Goal: Task Accomplishment & Management: Manage account settings

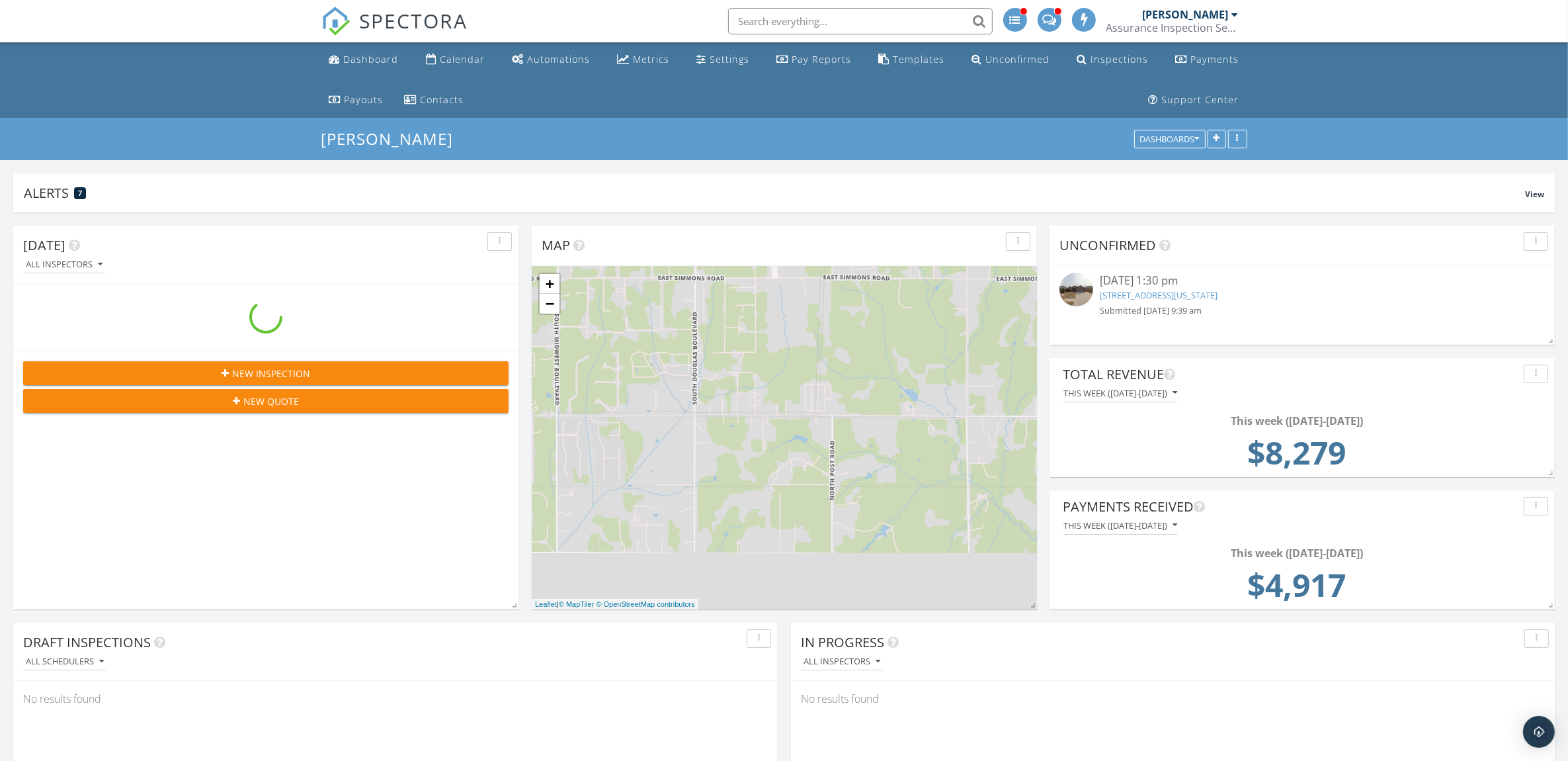
scroll to position [2056, 1594]
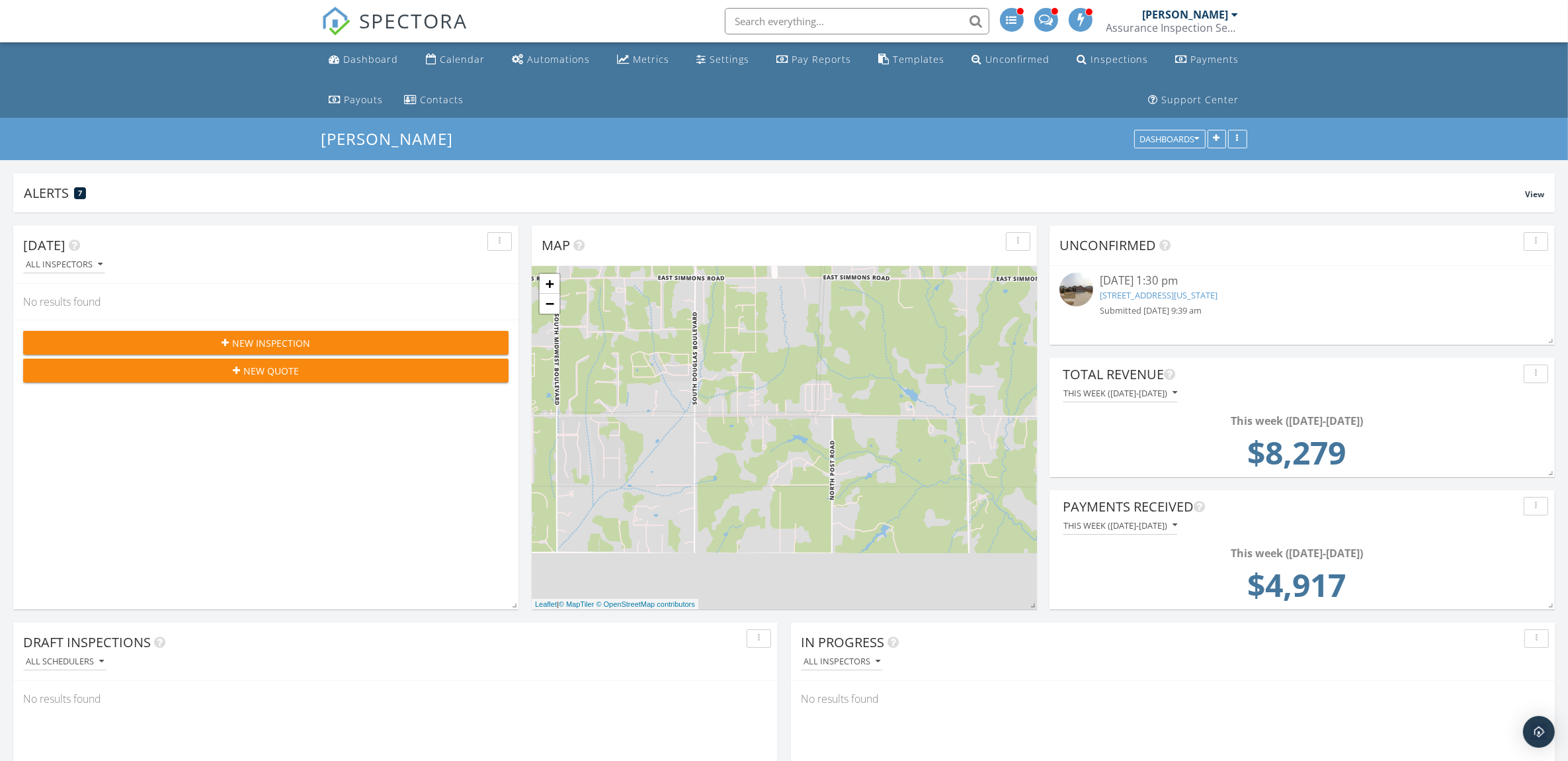
click at [1178, 299] on link "116 SW 168th Terrace, Oklahoma City, OK 73170" at bounding box center [1159, 295] width 118 height 12
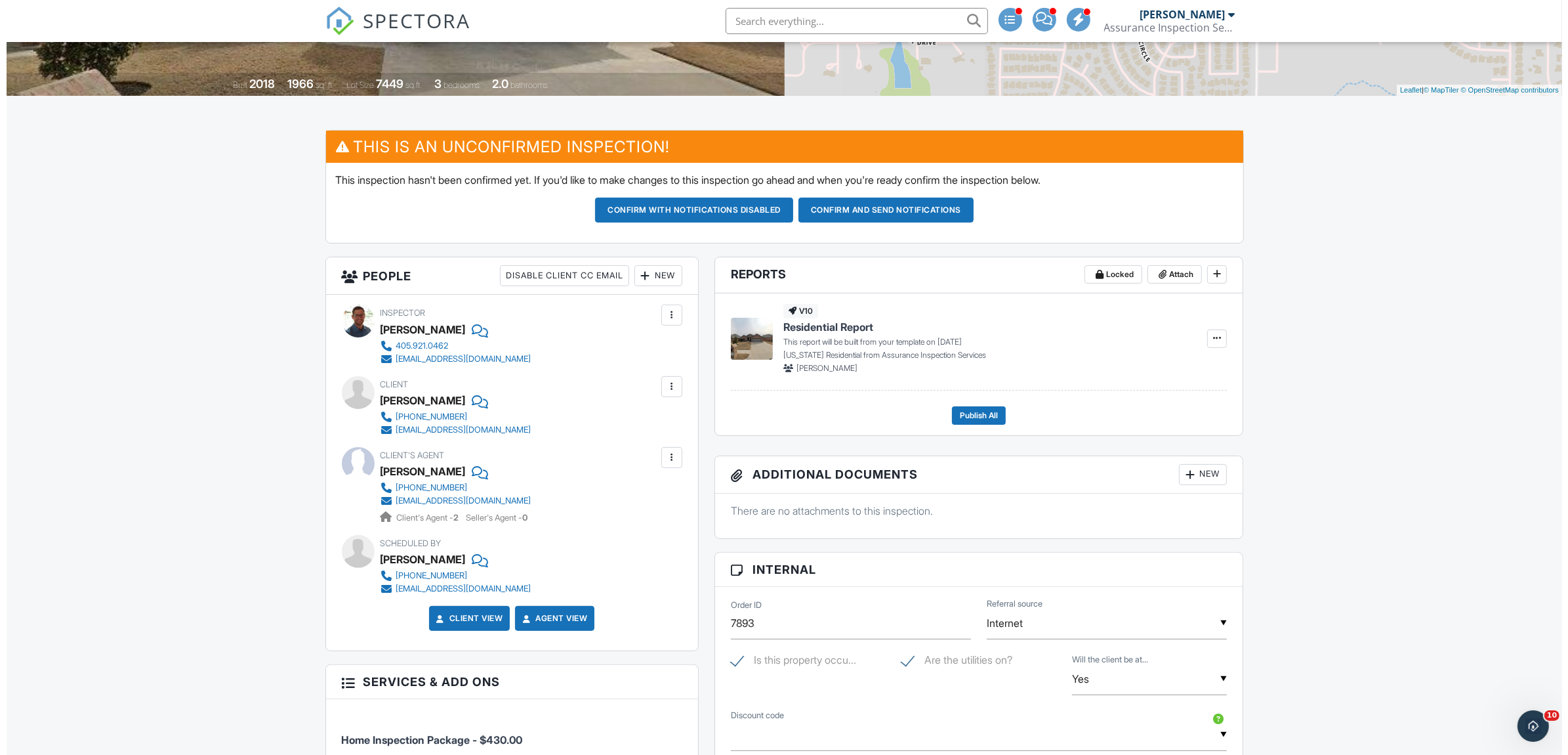
scroll to position [273, 0]
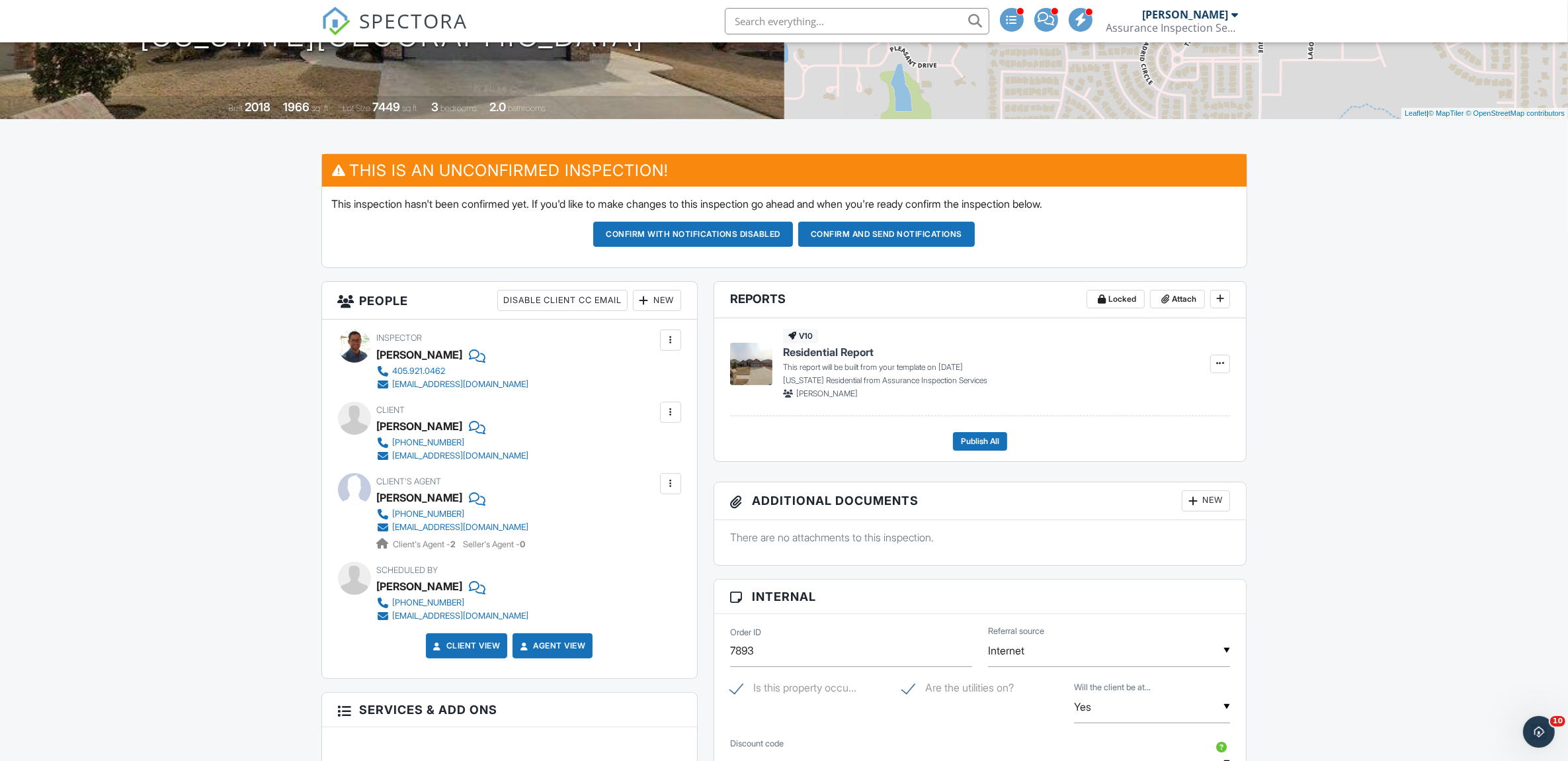
click at [679, 303] on div "New" at bounding box center [657, 300] width 48 height 21
click at [685, 345] on li "Inspector" at bounding box center [704, 340] width 131 height 33
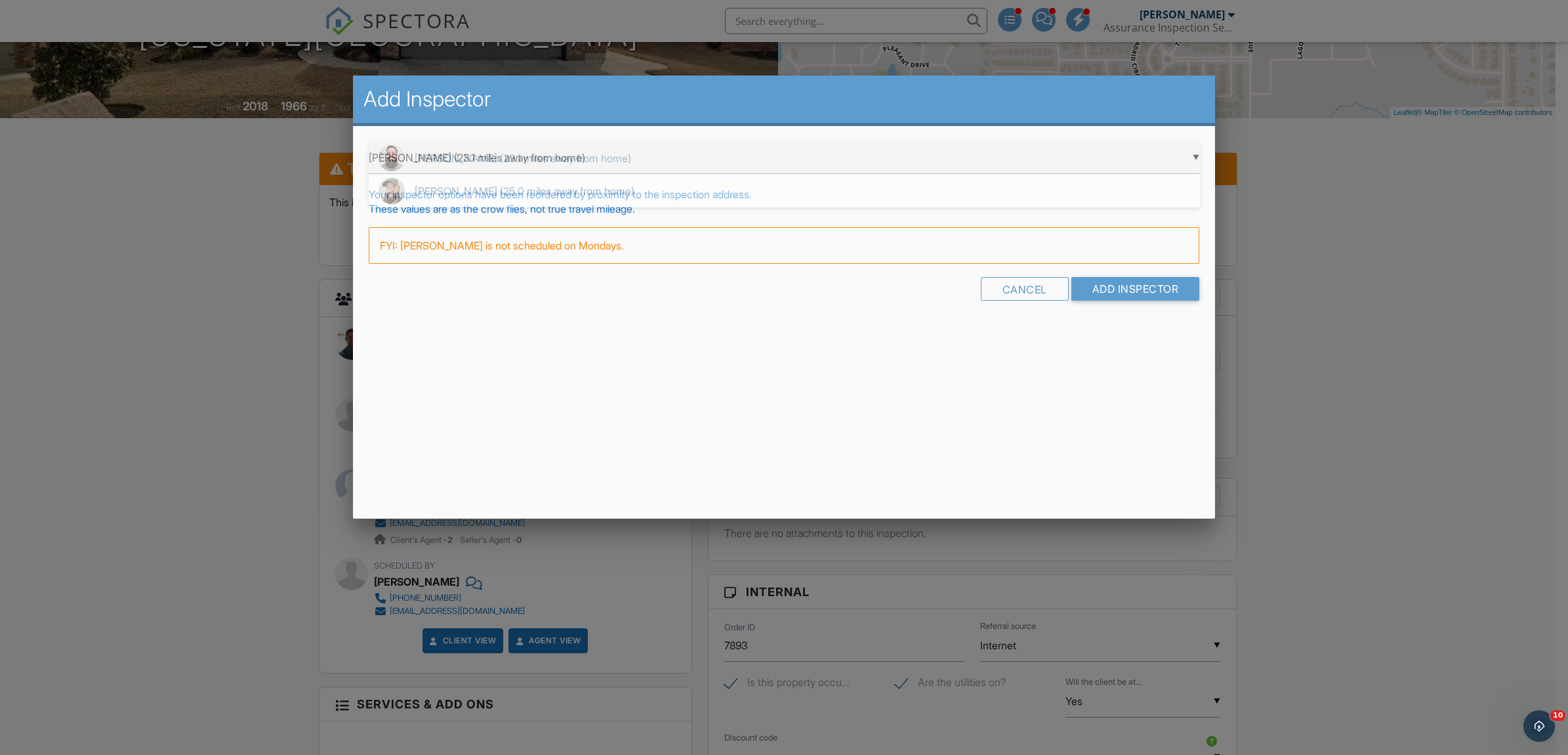
click at [1195, 153] on div "▼ Jay Brasket (23.1 miles away from home) Jay Brasket (23.1 miles away from hom…" at bounding box center [784, 158] width 831 height 32
click at [673, 194] on span "Greg Scioli (25.0 miles away from home)" at bounding box center [784, 190] width 831 height 33
type input "Greg Scioli (25.0 miles away from home)"
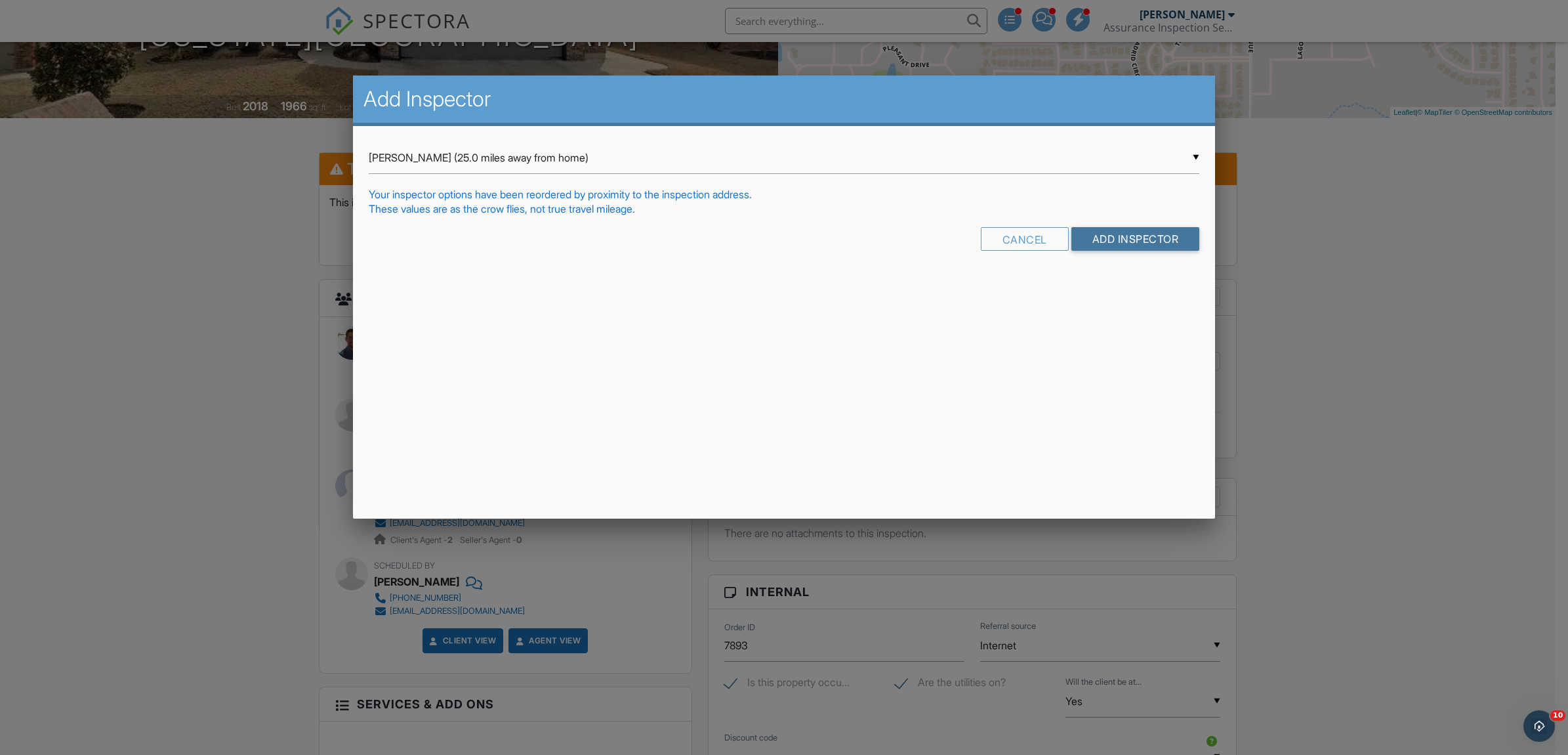
click at [1148, 237] on input "Add Inspector" at bounding box center [1135, 239] width 129 height 23
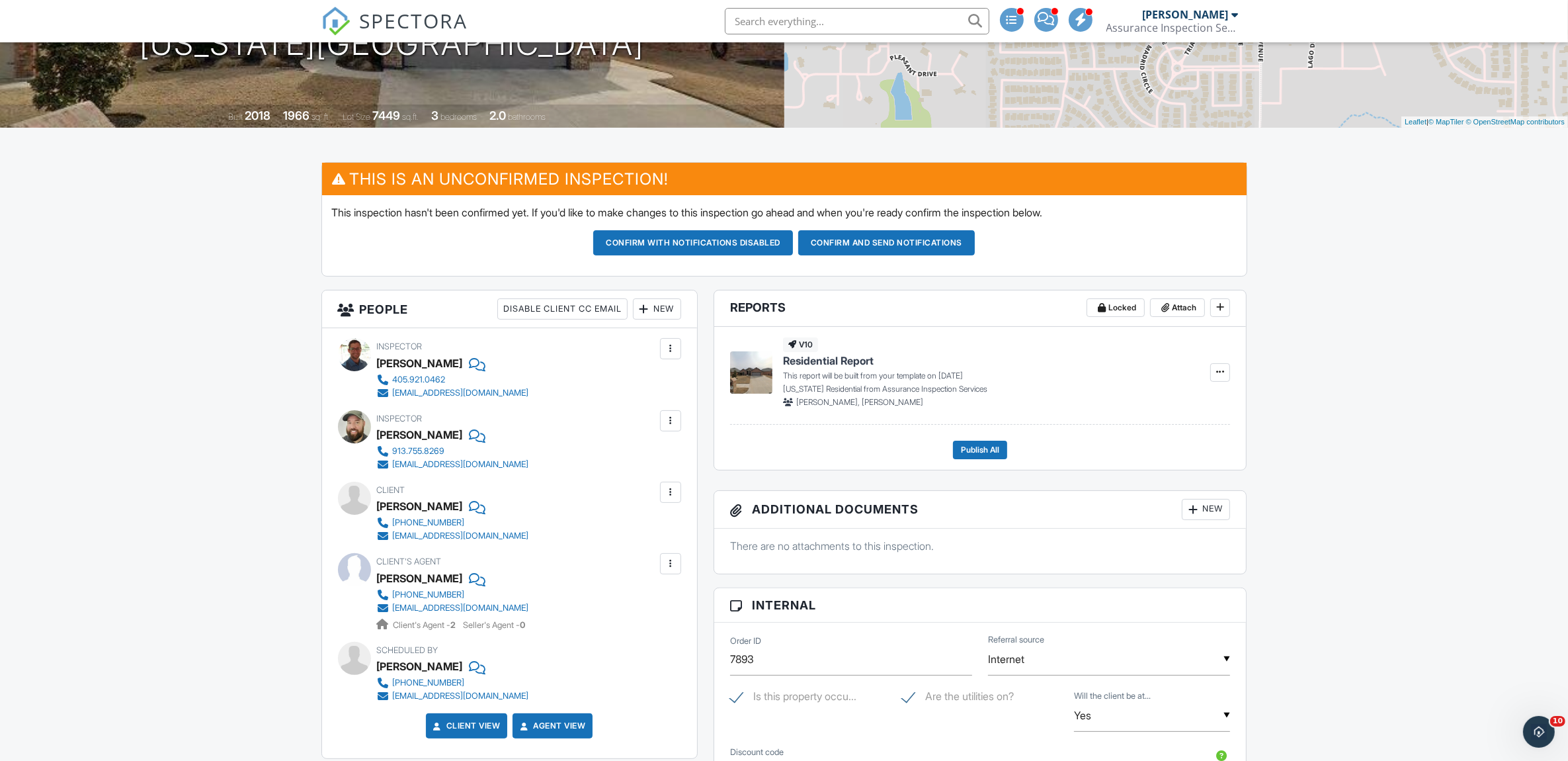
scroll to position [187, 0]
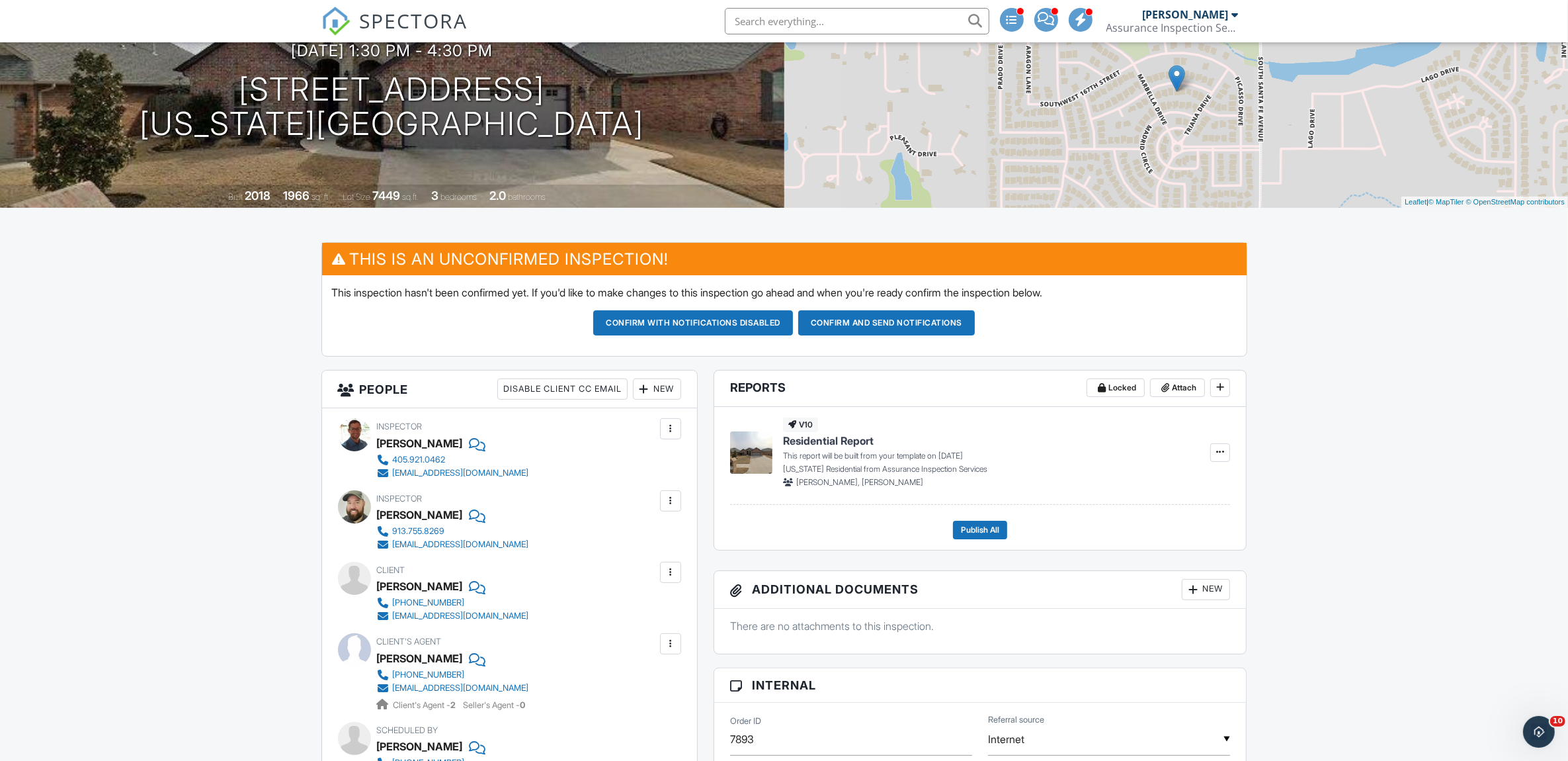
click at [670, 434] on div at bounding box center [671, 429] width 13 height 13
click at [618, 503] on li "Mark As Requested" at bounding box center [615, 502] width 116 height 33
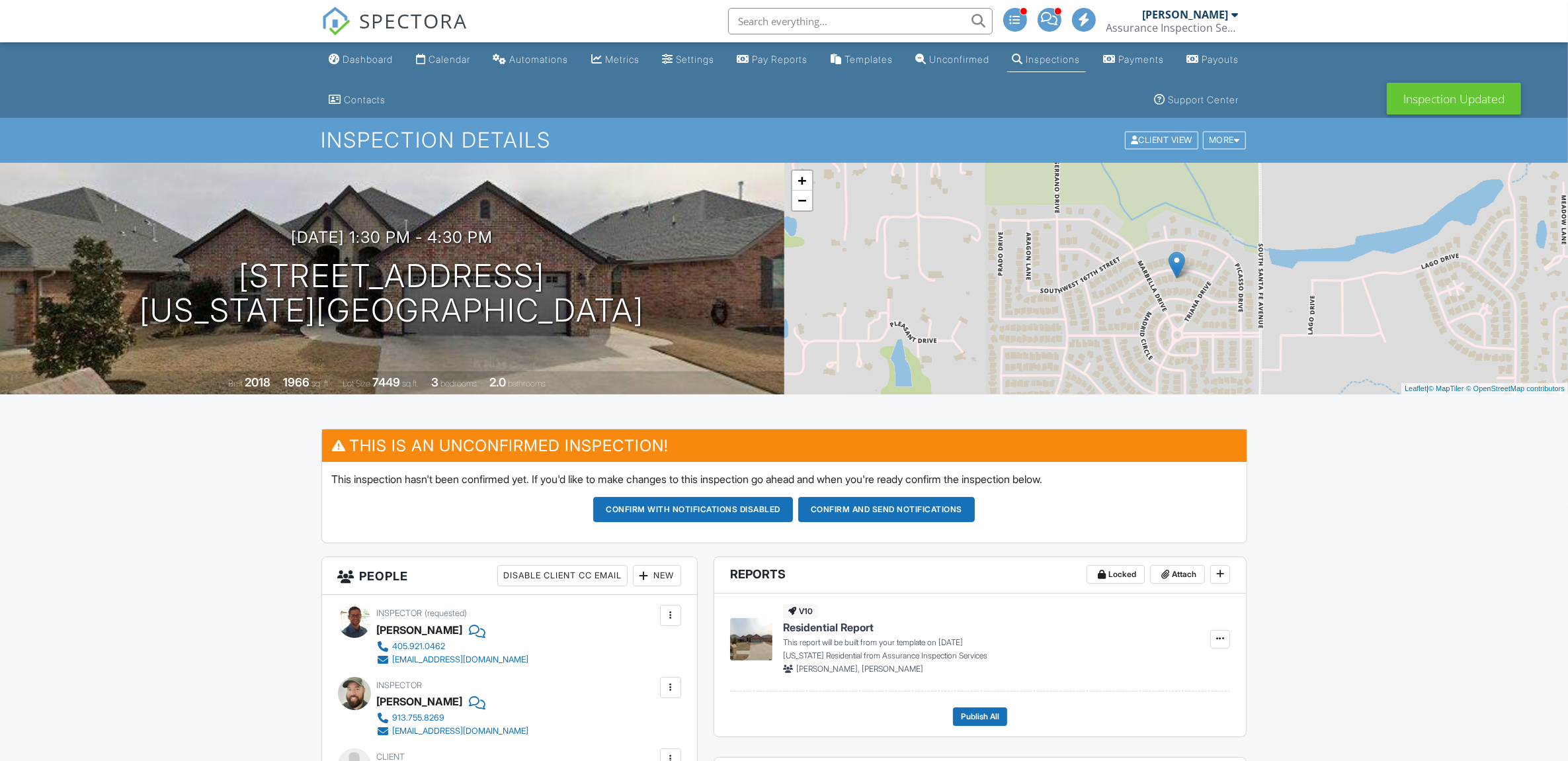
click at [905, 511] on button "Confirm and send notifications" at bounding box center [887, 509] width 176 height 25
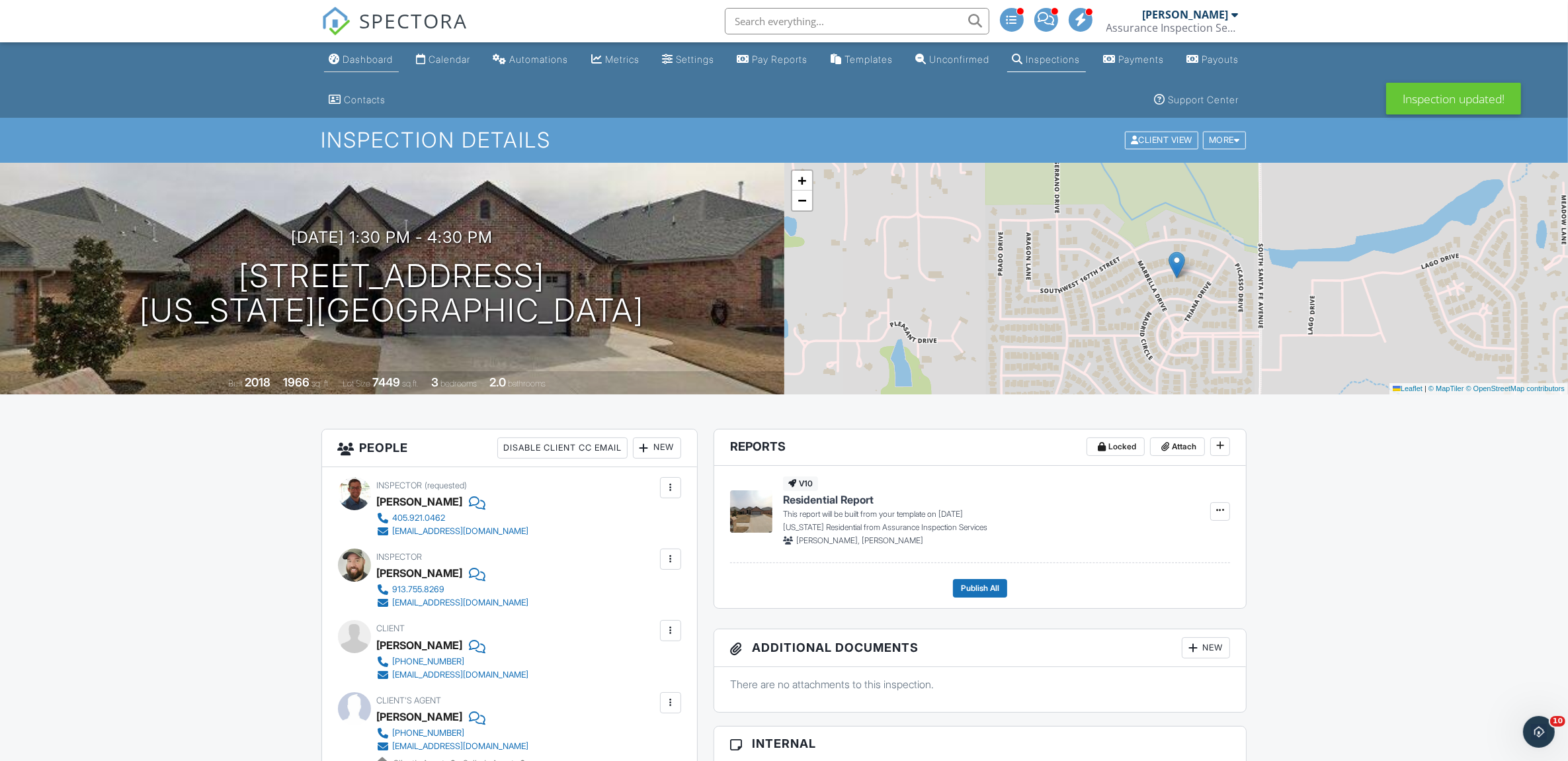
click at [361, 59] on div "Dashboard" at bounding box center [368, 59] width 50 height 11
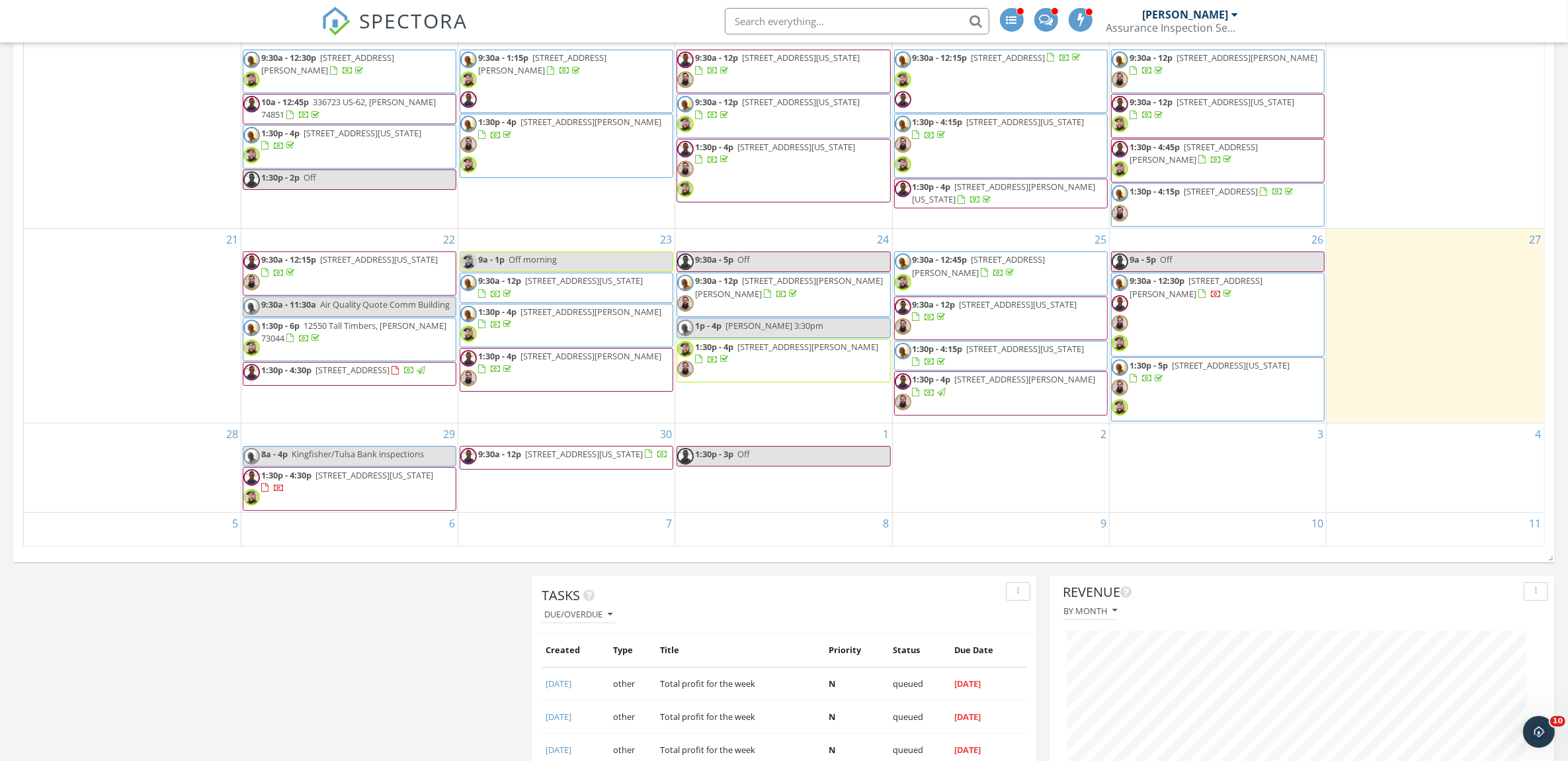
scroll to position [937, 0]
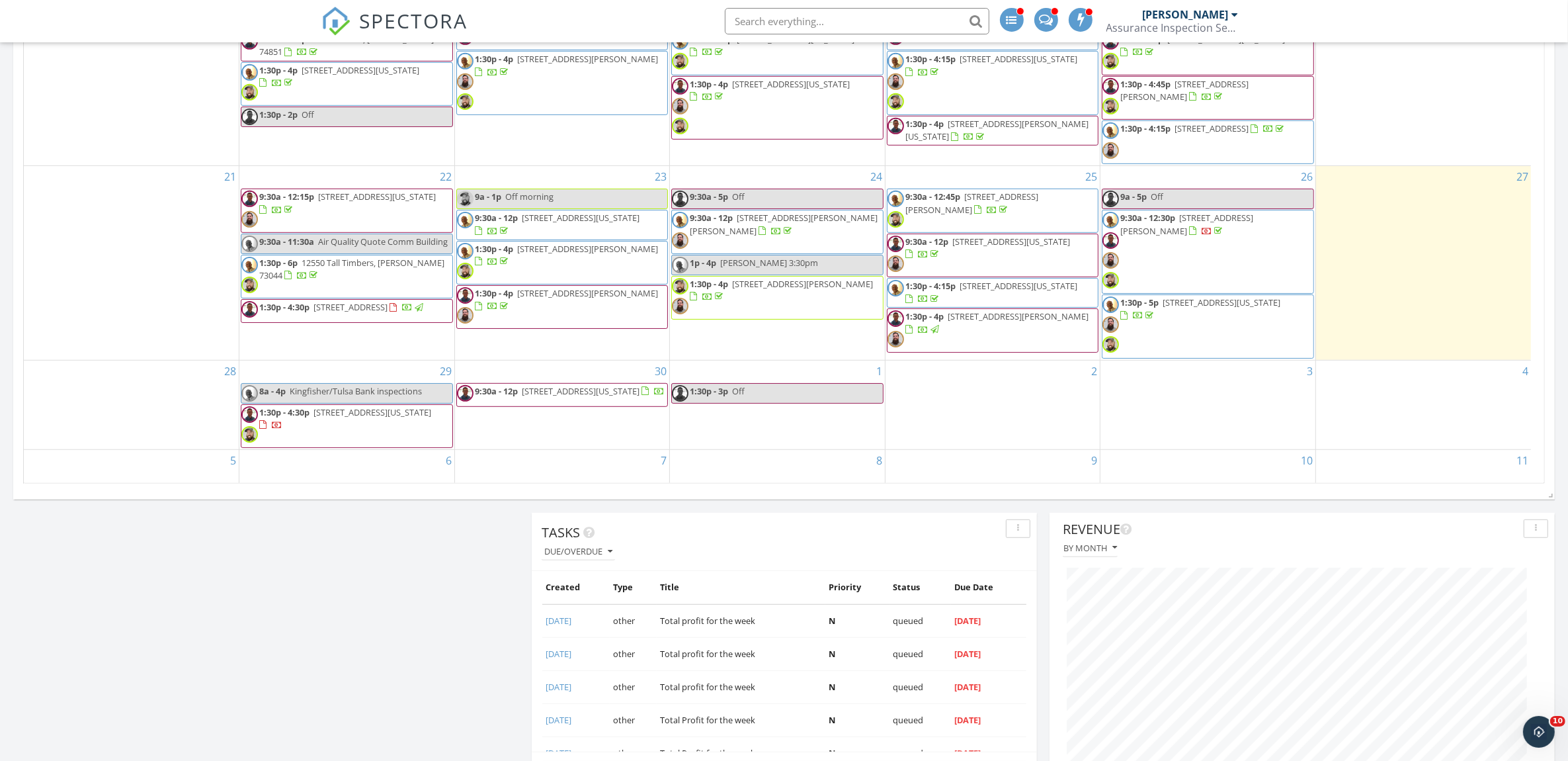
click at [335, 434] on span "1:30p - 4:30p 116 SW 168th Terrace, Oklahoma City 73170" at bounding box center [347, 426] width 211 height 40
